Goal: Information Seeking & Learning: Find contact information

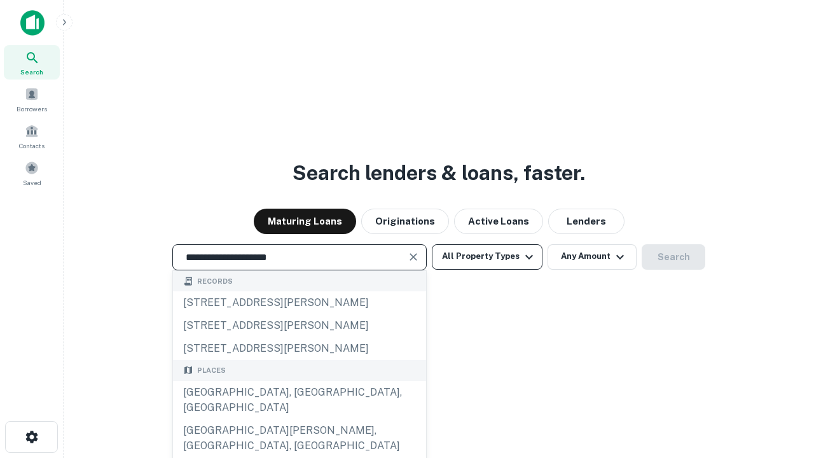
type input "**********"
click at [487, 256] on button "All Property Types" at bounding box center [487, 256] width 111 height 25
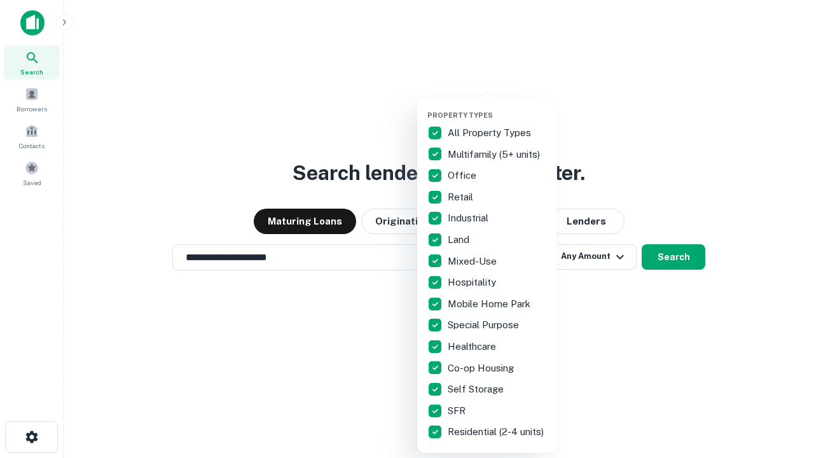
click at [498, 107] on button "button" at bounding box center [498, 107] width 140 height 1
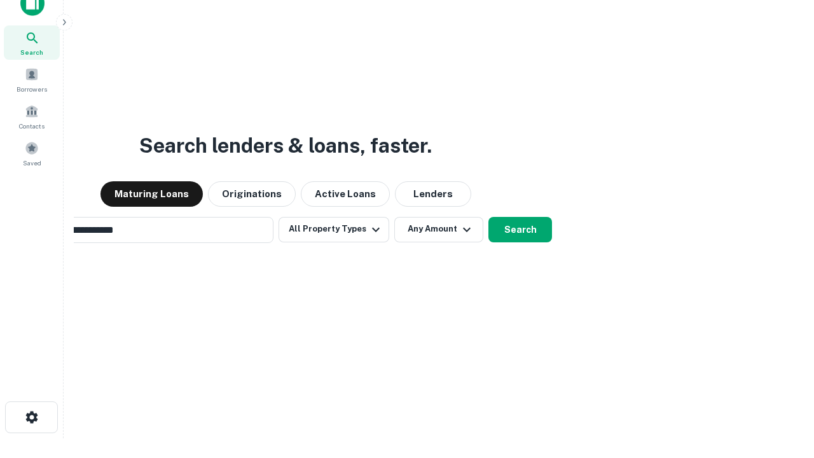
scroll to position [20, 0]
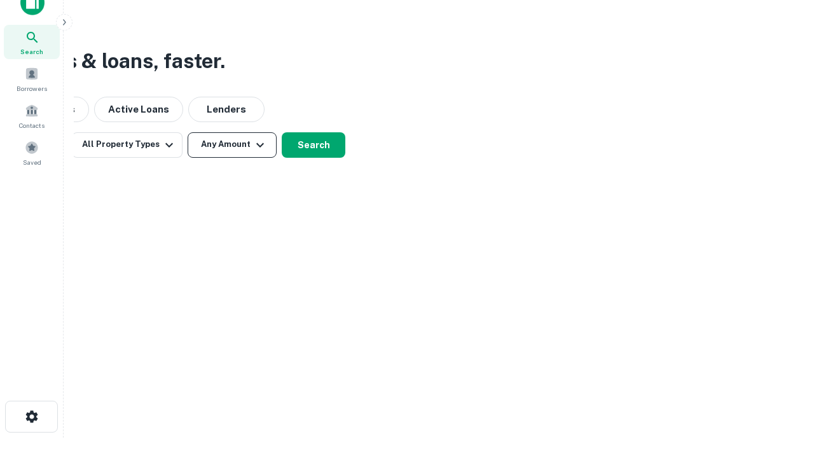
click at [232, 144] on button "Any Amount" at bounding box center [232, 144] width 89 height 25
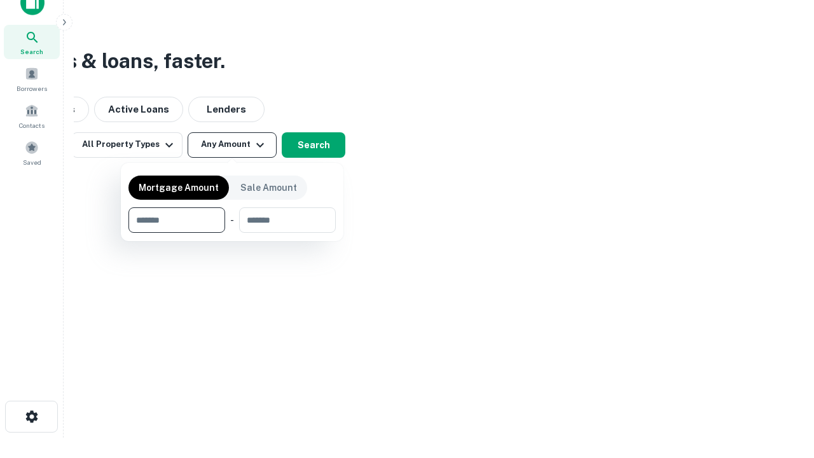
type input "*******"
click at [232, 233] on button "button" at bounding box center [232, 233] width 207 height 1
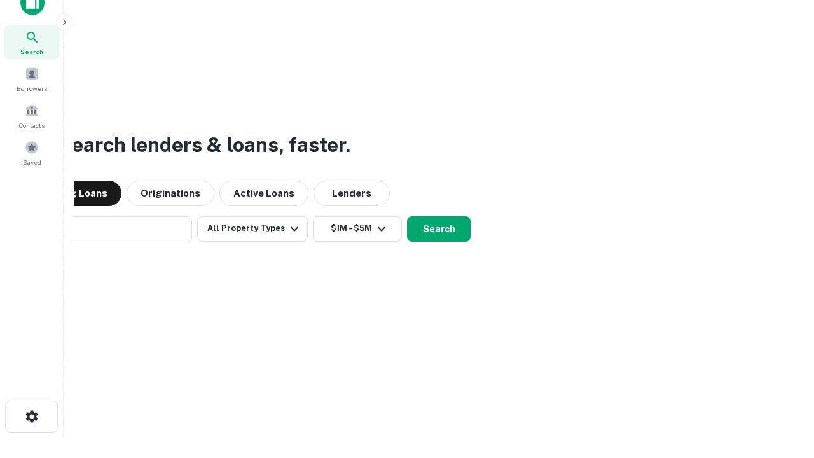
scroll to position [20, 0]
click at [439, 229] on button "Search" at bounding box center [439, 229] width 64 height 25
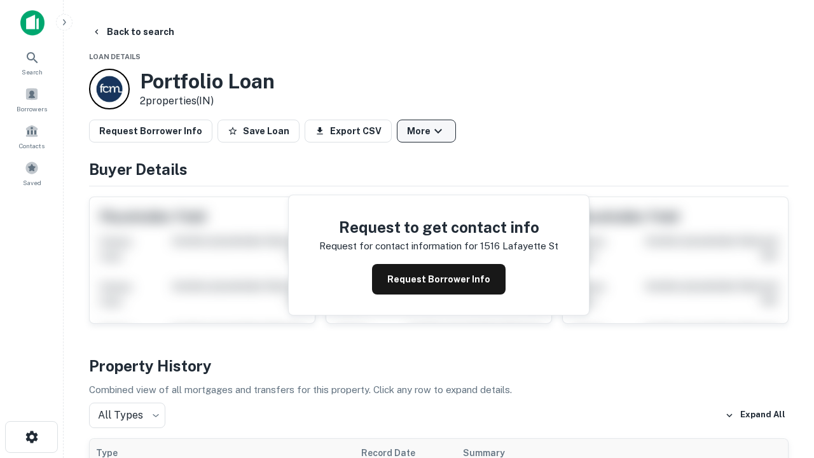
click at [426, 131] on button "More" at bounding box center [426, 131] width 59 height 23
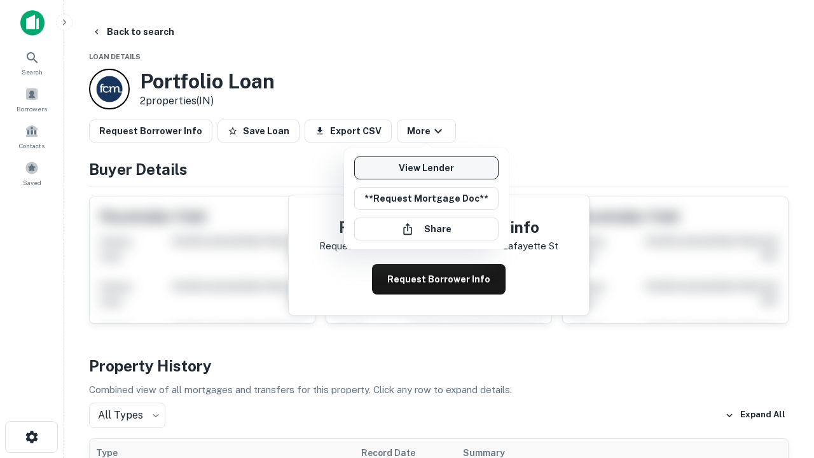
click at [426, 168] on link "View Lender" at bounding box center [426, 168] width 144 height 23
